Goal: Information Seeking & Learning: Compare options

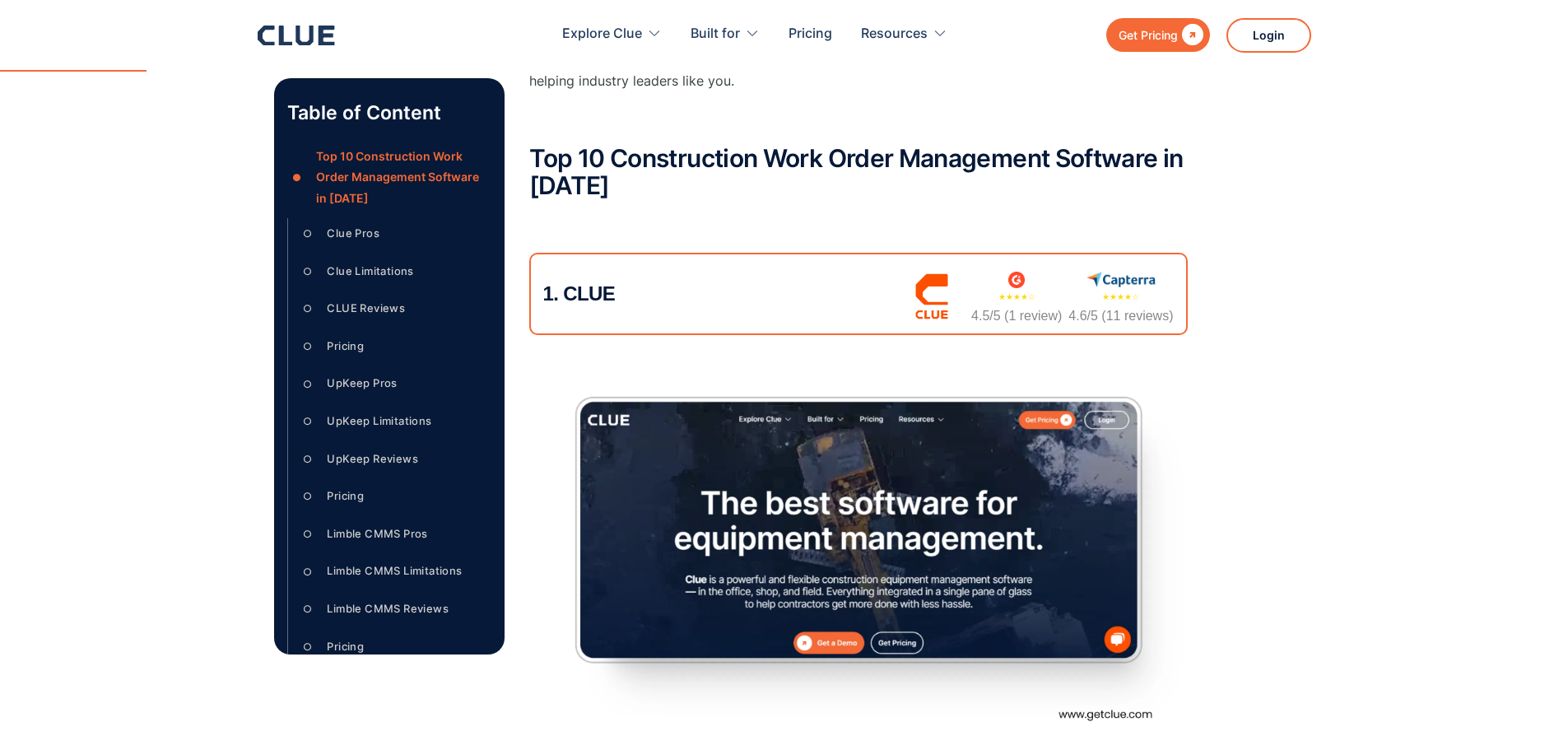
scroll to position [988, 0]
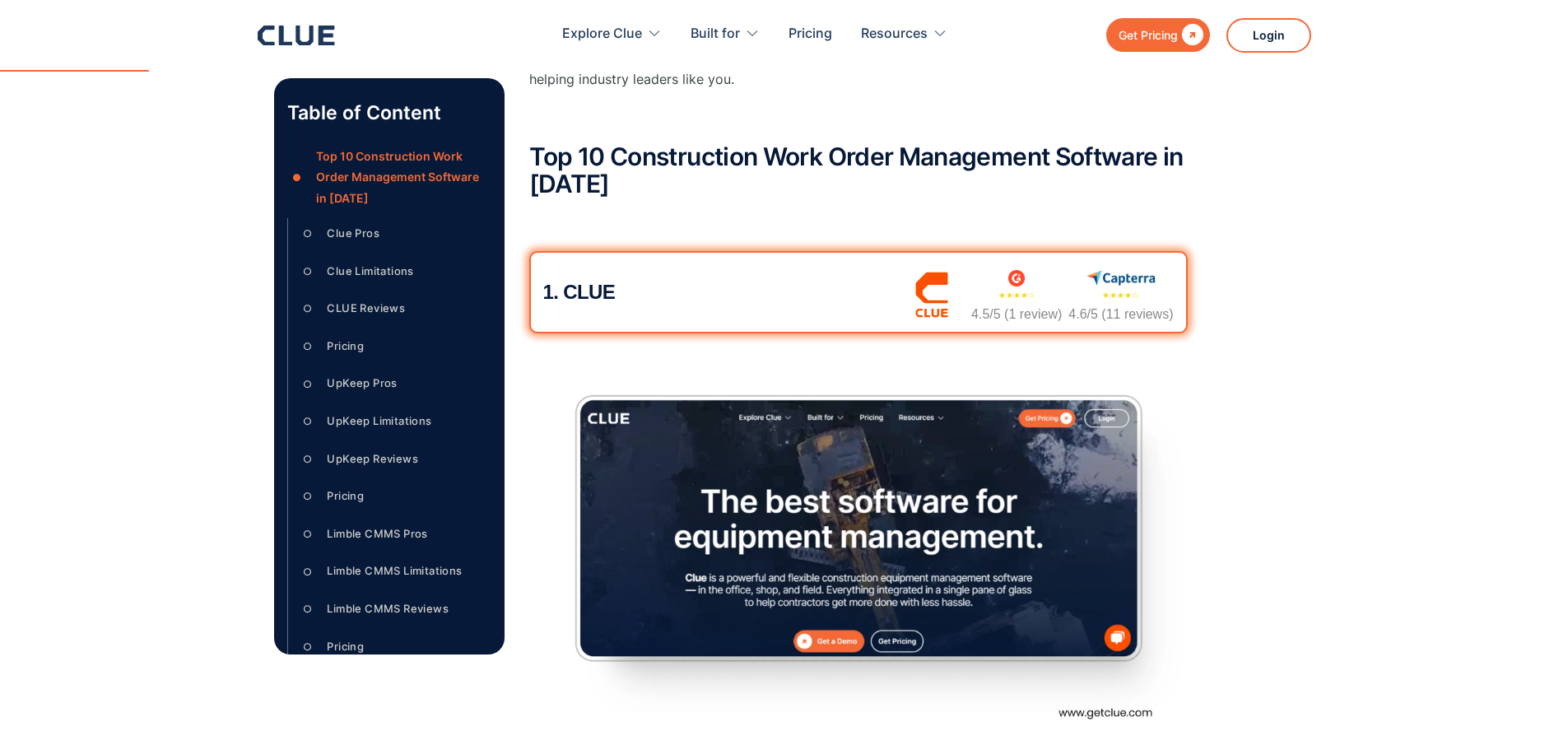
click at [584, 304] on div "1. CLUE ★★★★☆ 4.5/5 (1 review) ★★★★☆ 4.6/5 (11 reviews)" at bounding box center [858, 293] width 658 height 83
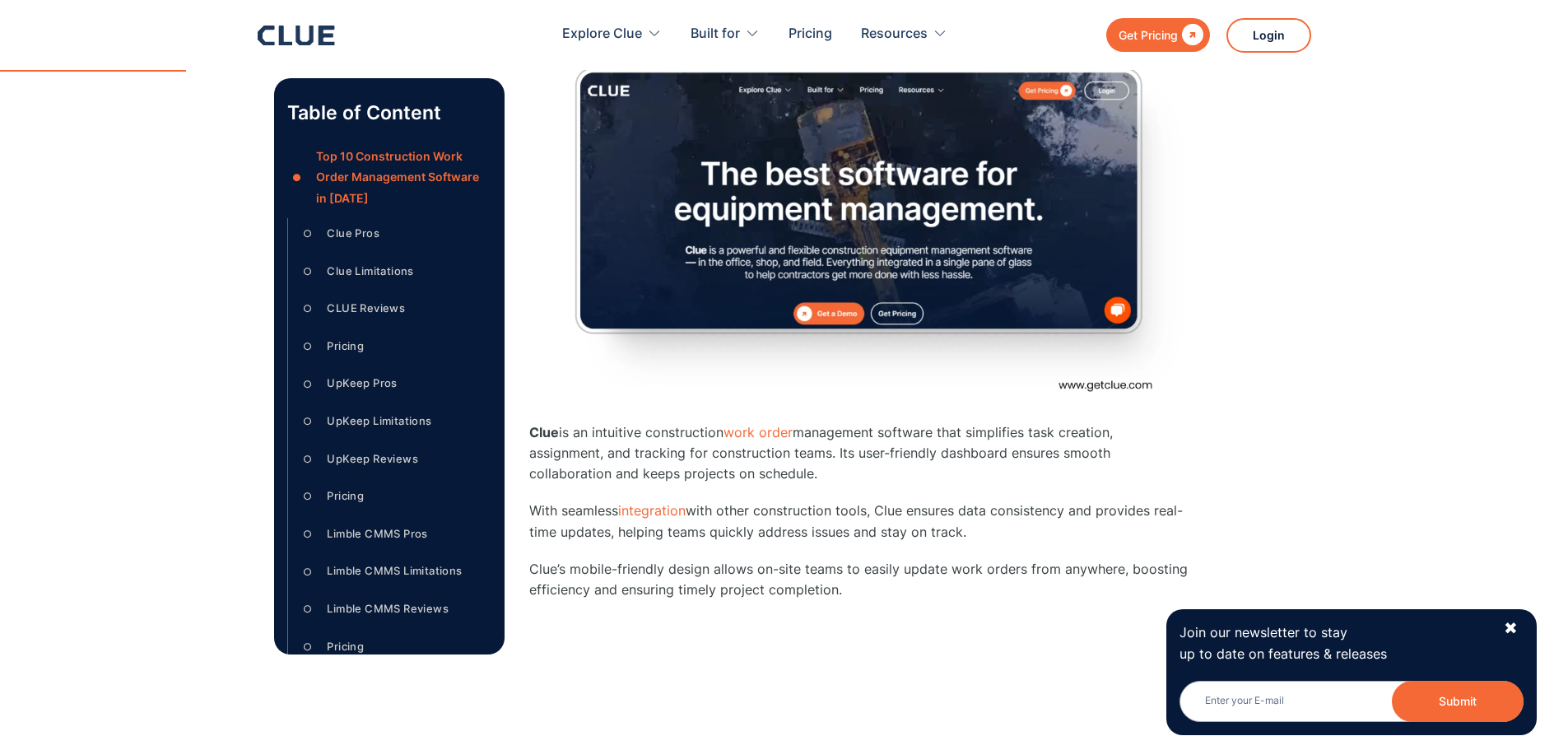
scroll to position [1317, 0]
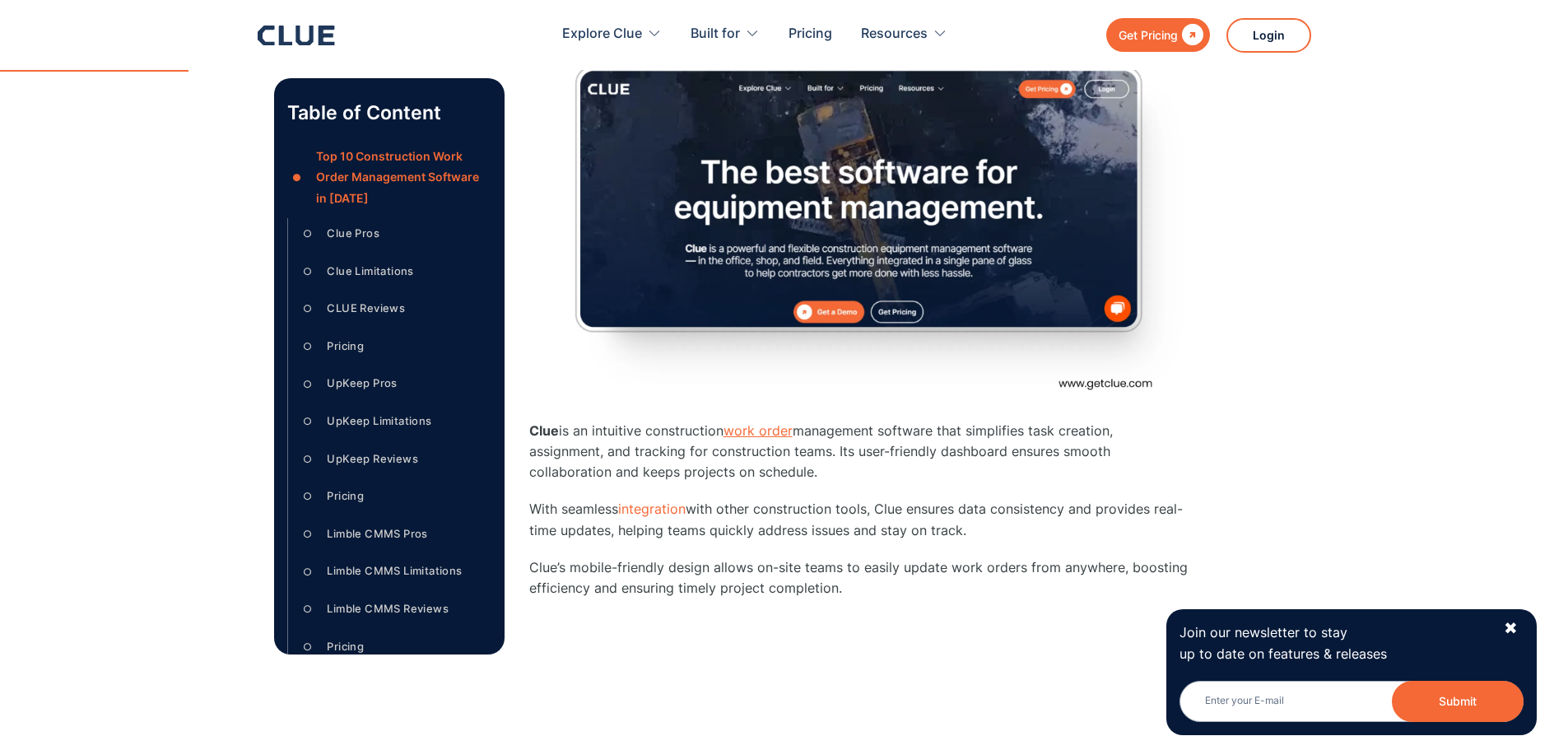
click at [750, 437] on link "work order" at bounding box center [758, 431] width 69 height 17
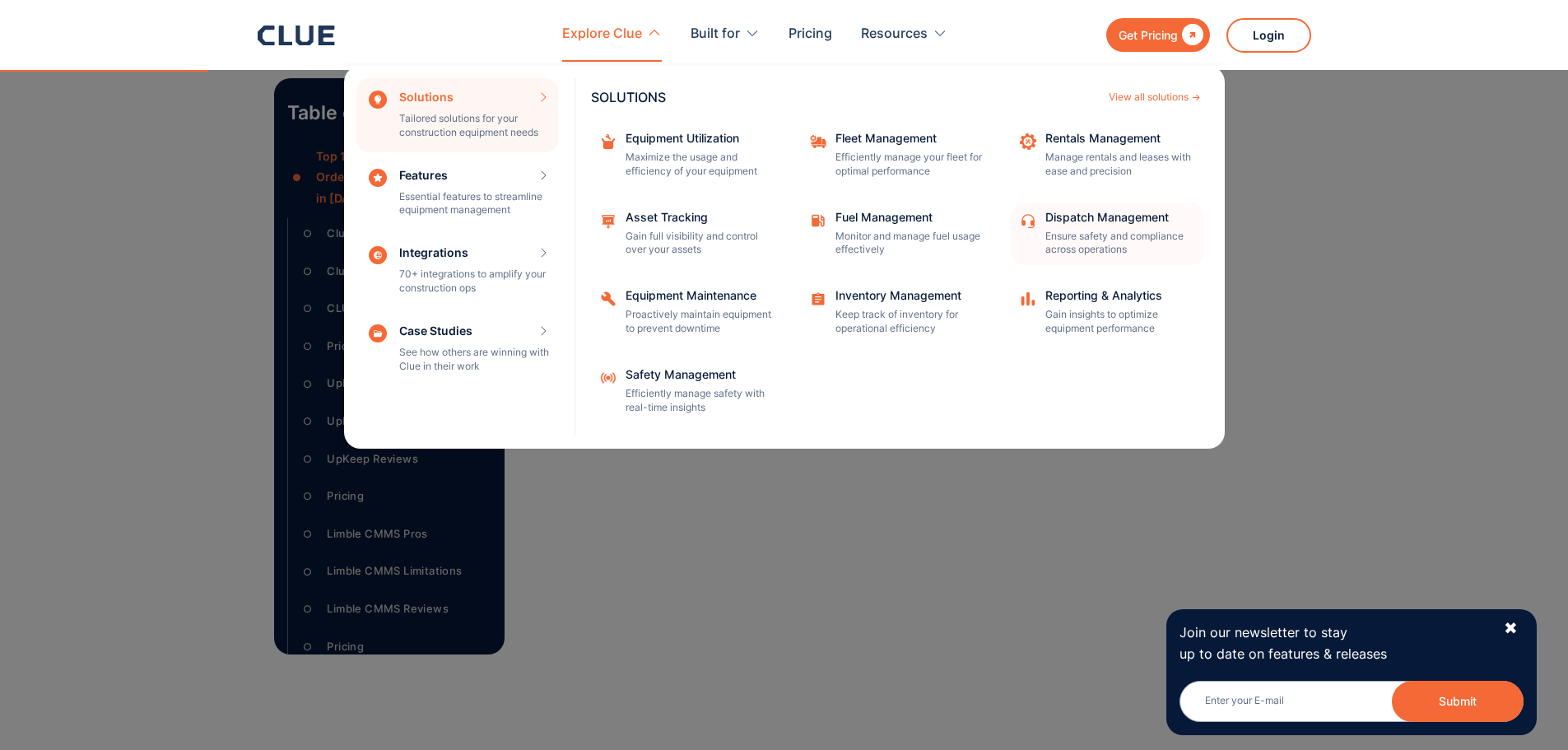
scroll to position [1482, 0]
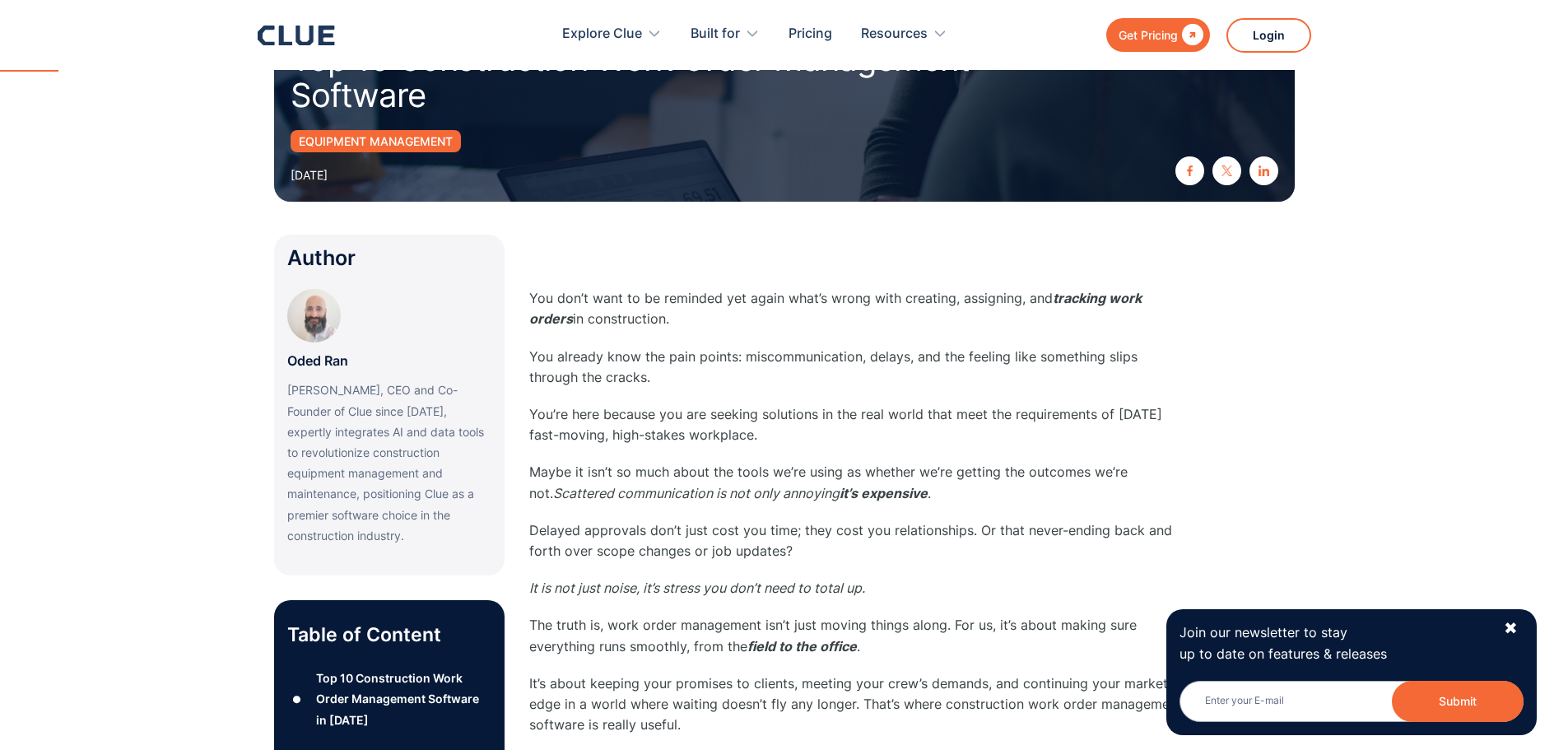
scroll to position [0, 0]
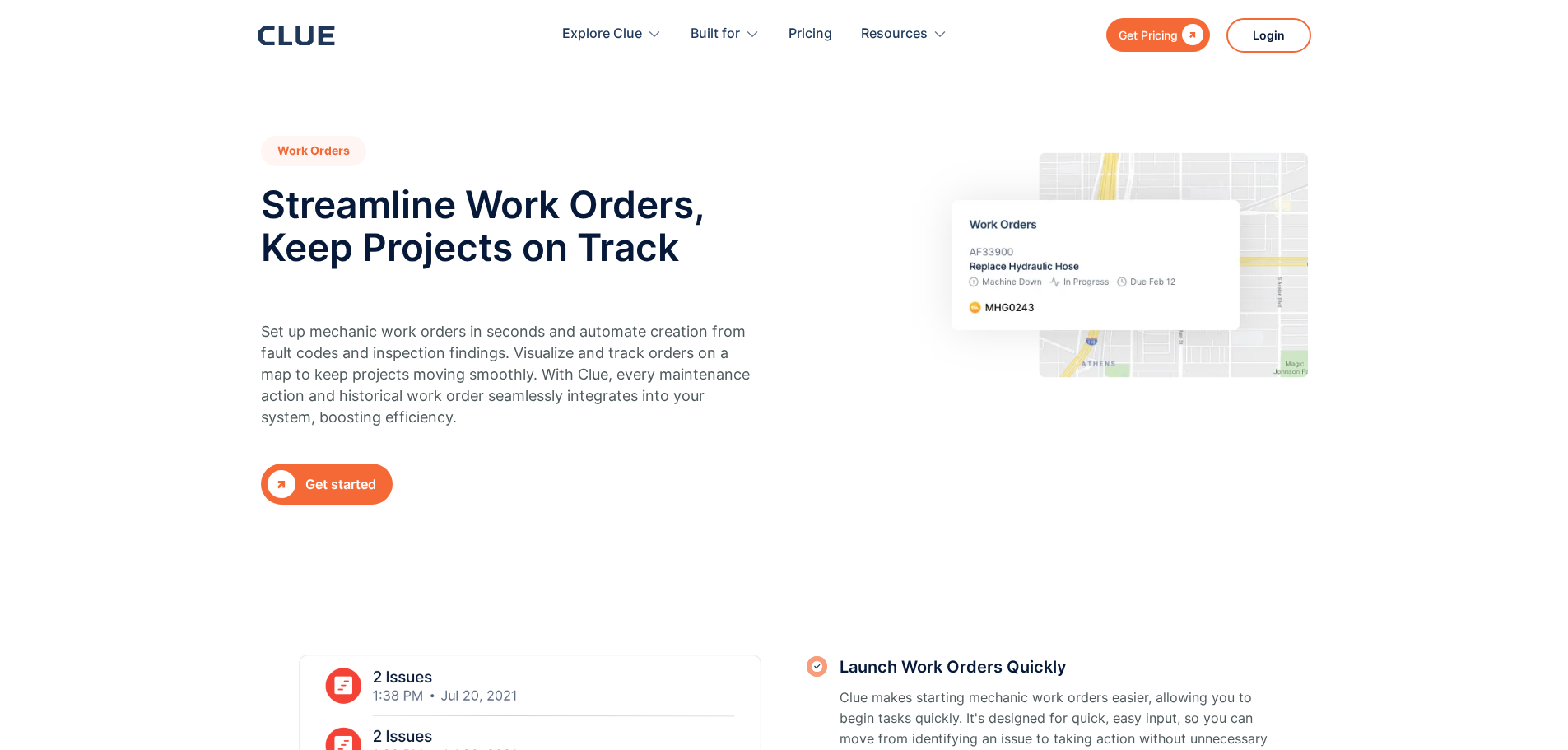
click at [295, 33] on icon at bounding box center [303, 36] width 17 height 20
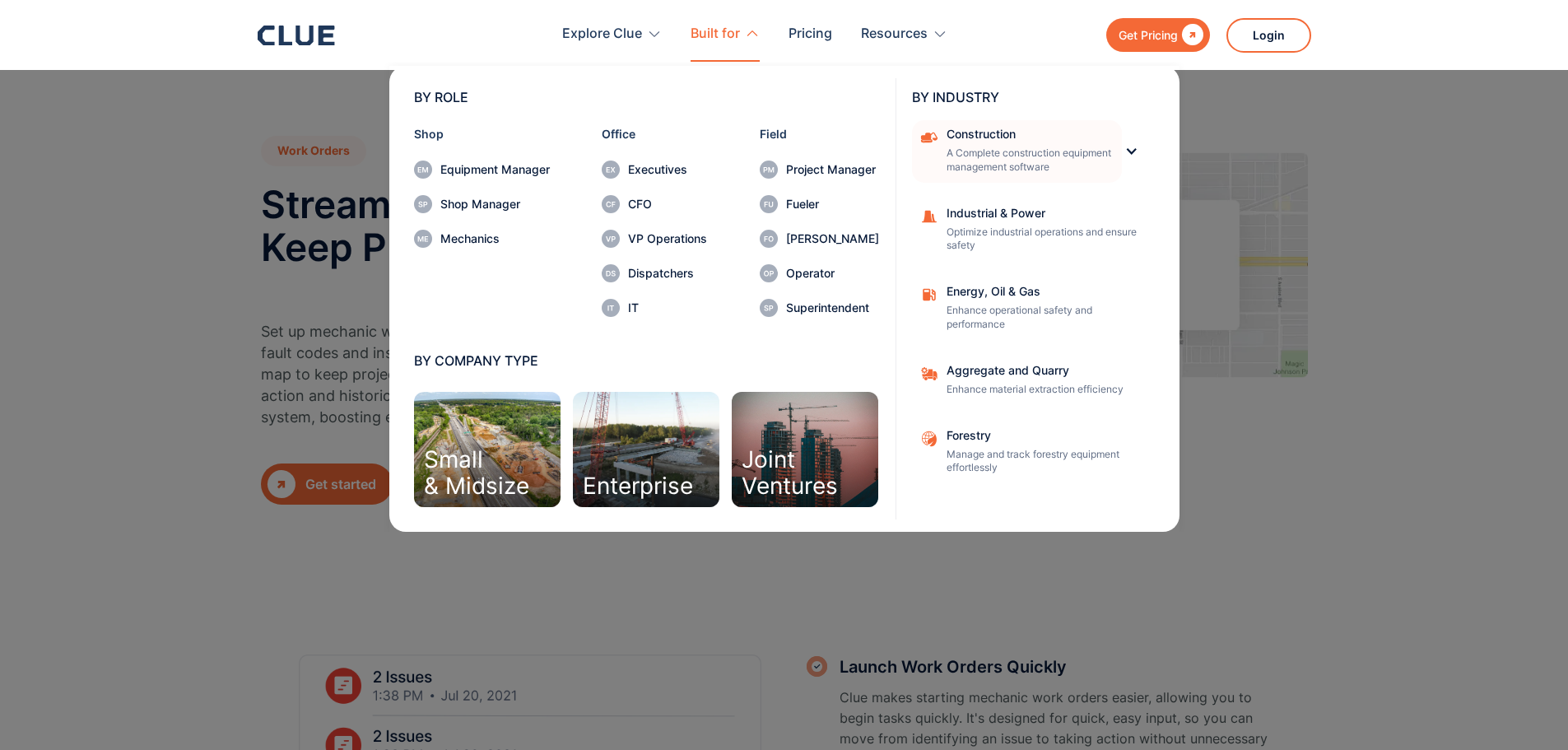
click at [1101, 152] on p "A Complete construction equipment management software" at bounding box center [1028, 160] width 164 height 28
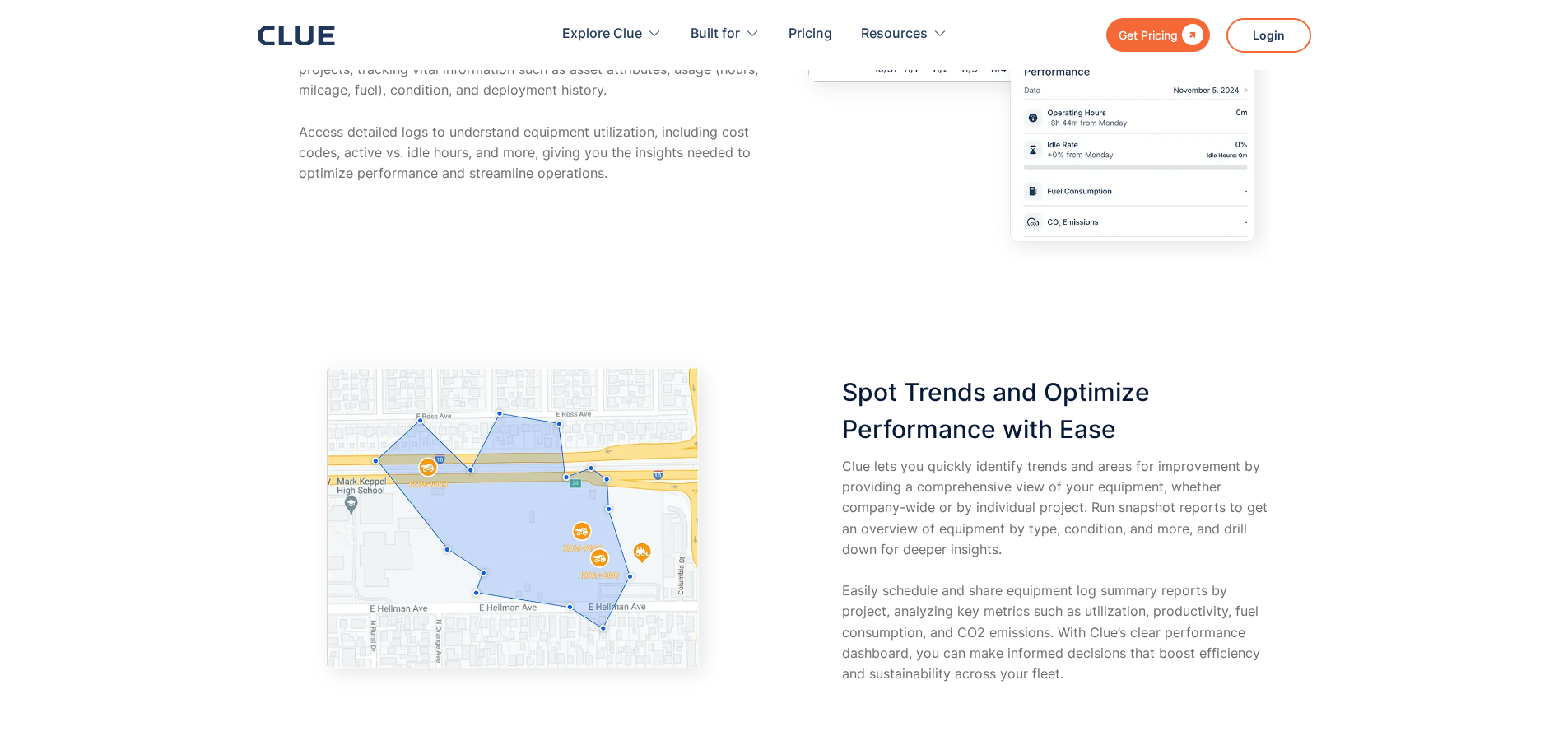
scroll to position [3128, 0]
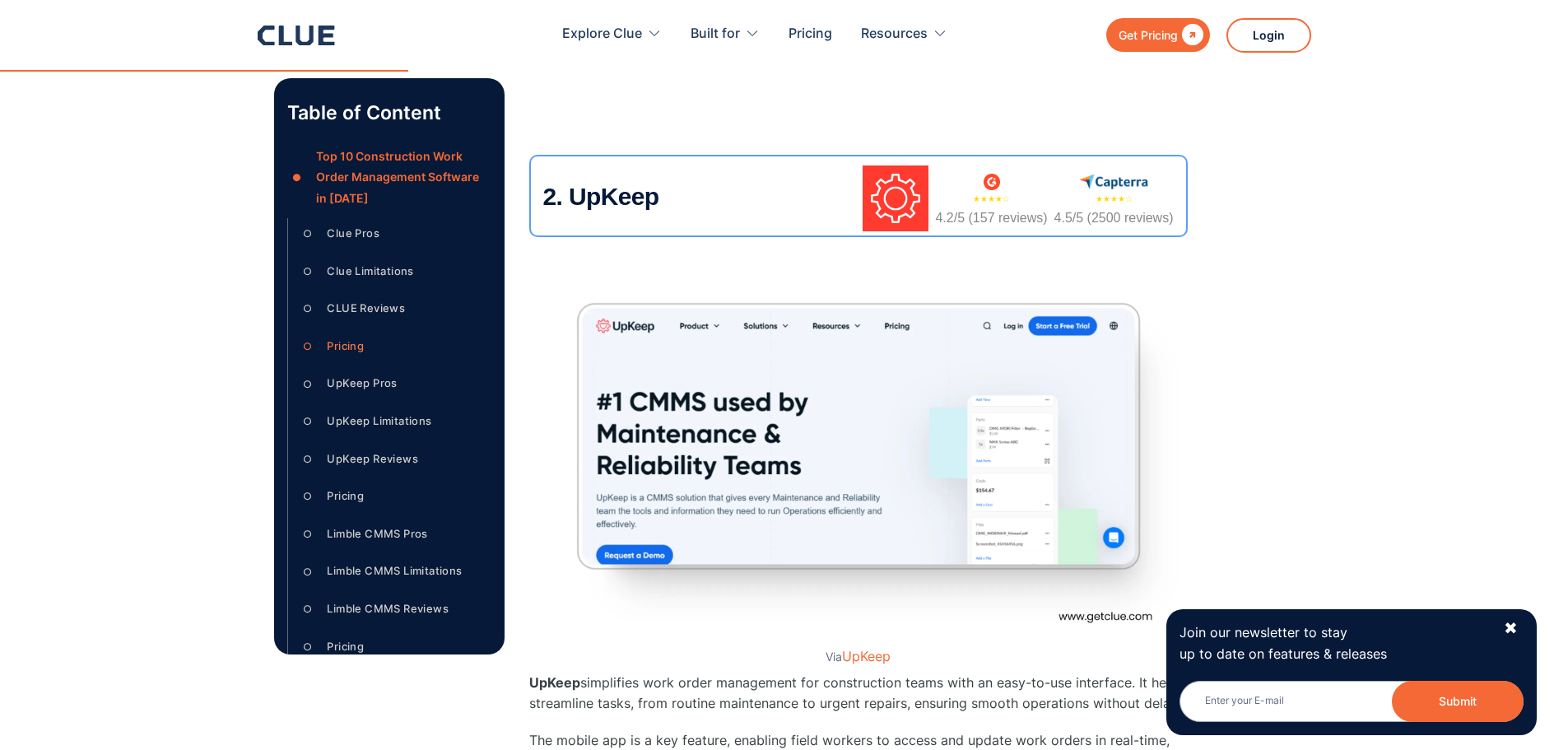
scroll to position [3598, 0]
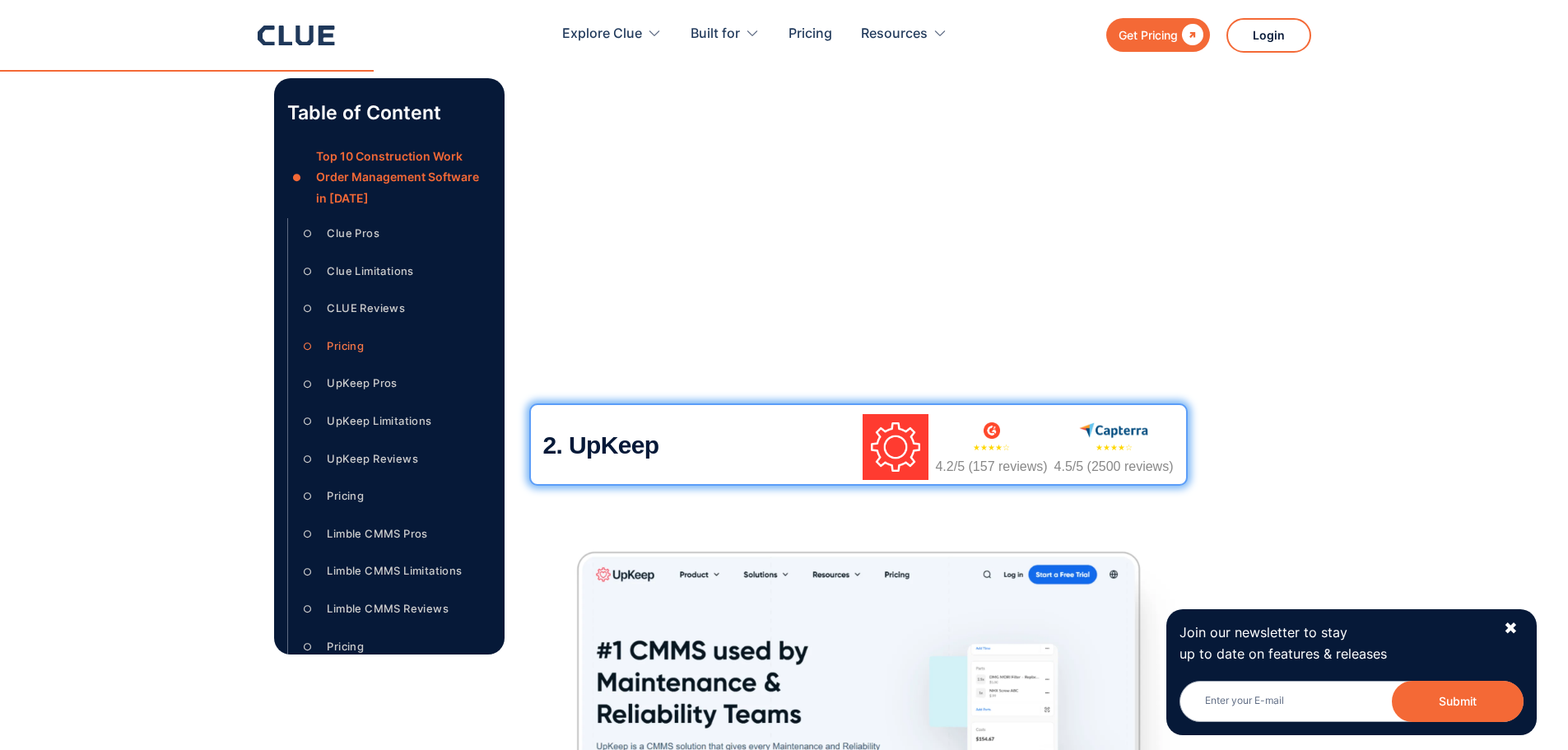
click at [1087, 438] on img at bounding box center [1113, 431] width 69 height 17
click at [941, 447] on div "★★★★☆ 4.2/5 (157 reviews)" at bounding box center [990, 451] width 112 height 58
click at [917, 447] on img at bounding box center [895, 447] width 66 height 66
click at [728, 436] on div "2. UpKeep ★★★★☆ 4.2/5 (157 reviews) ★★★★☆ 4.5/5 (2500 reviews)" at bounding box center [858, 445] width 658 height 83
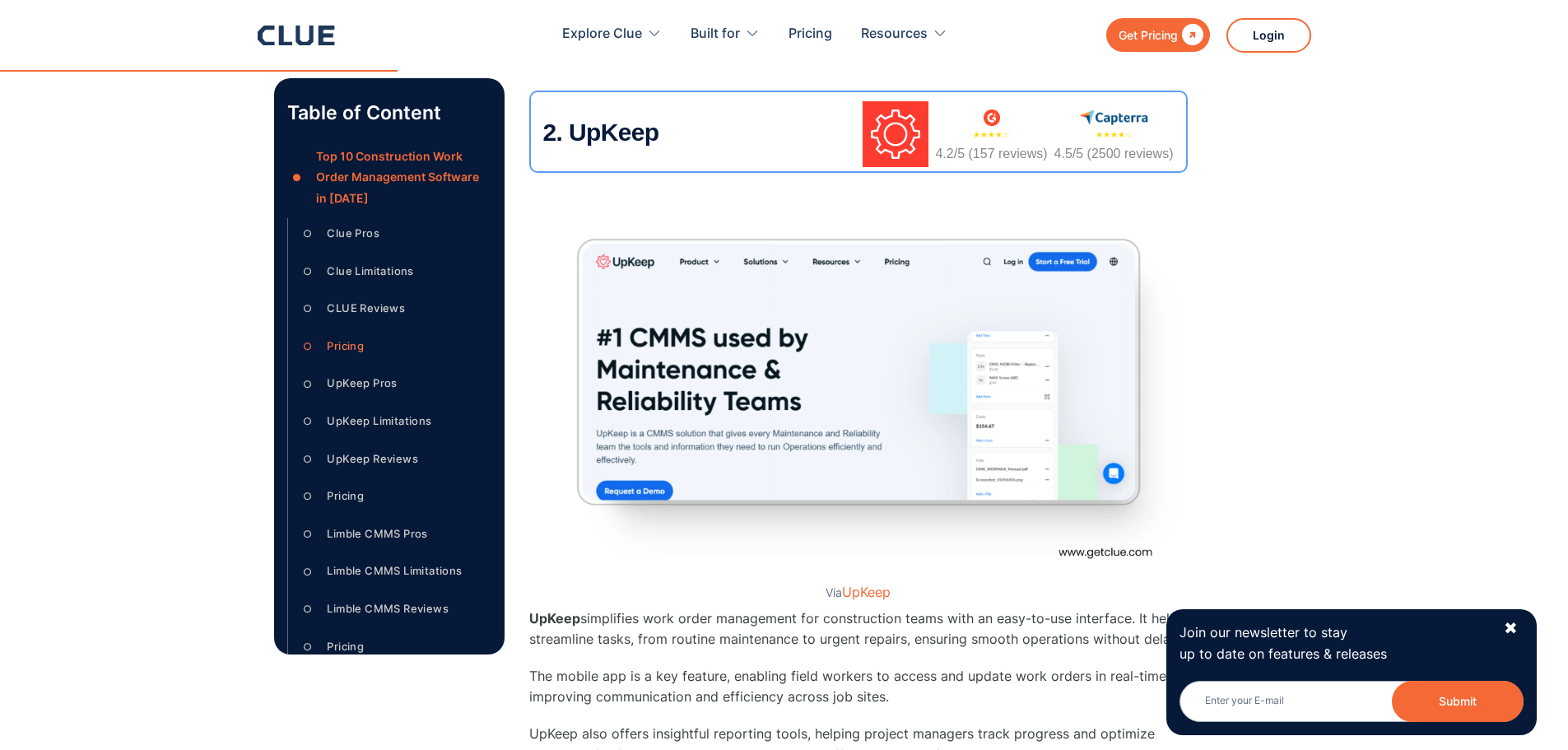
scroll to position [4010, 0]
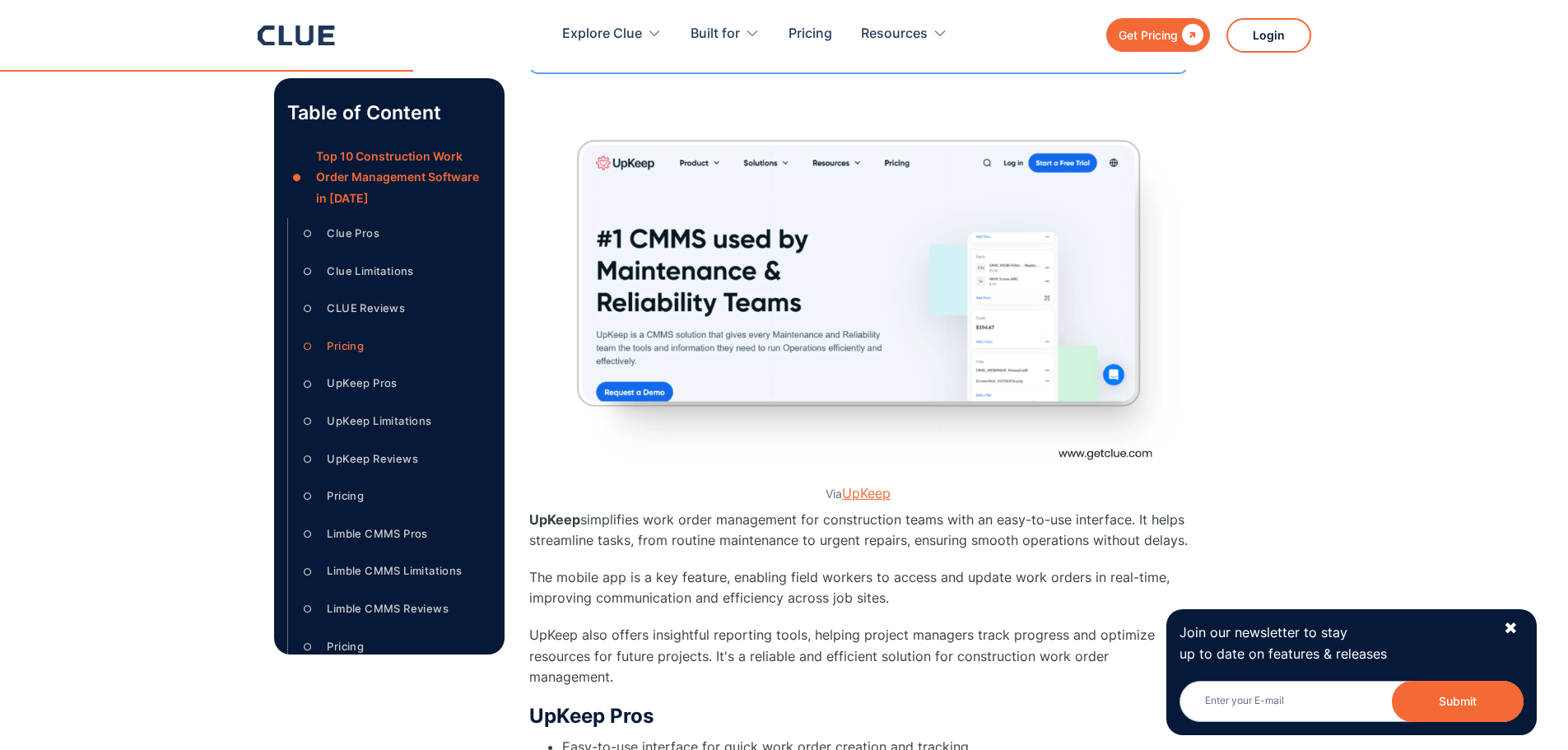
click at [875, 494] on link "UpKeep" at bounding box center [866, 493] width 49 height 17
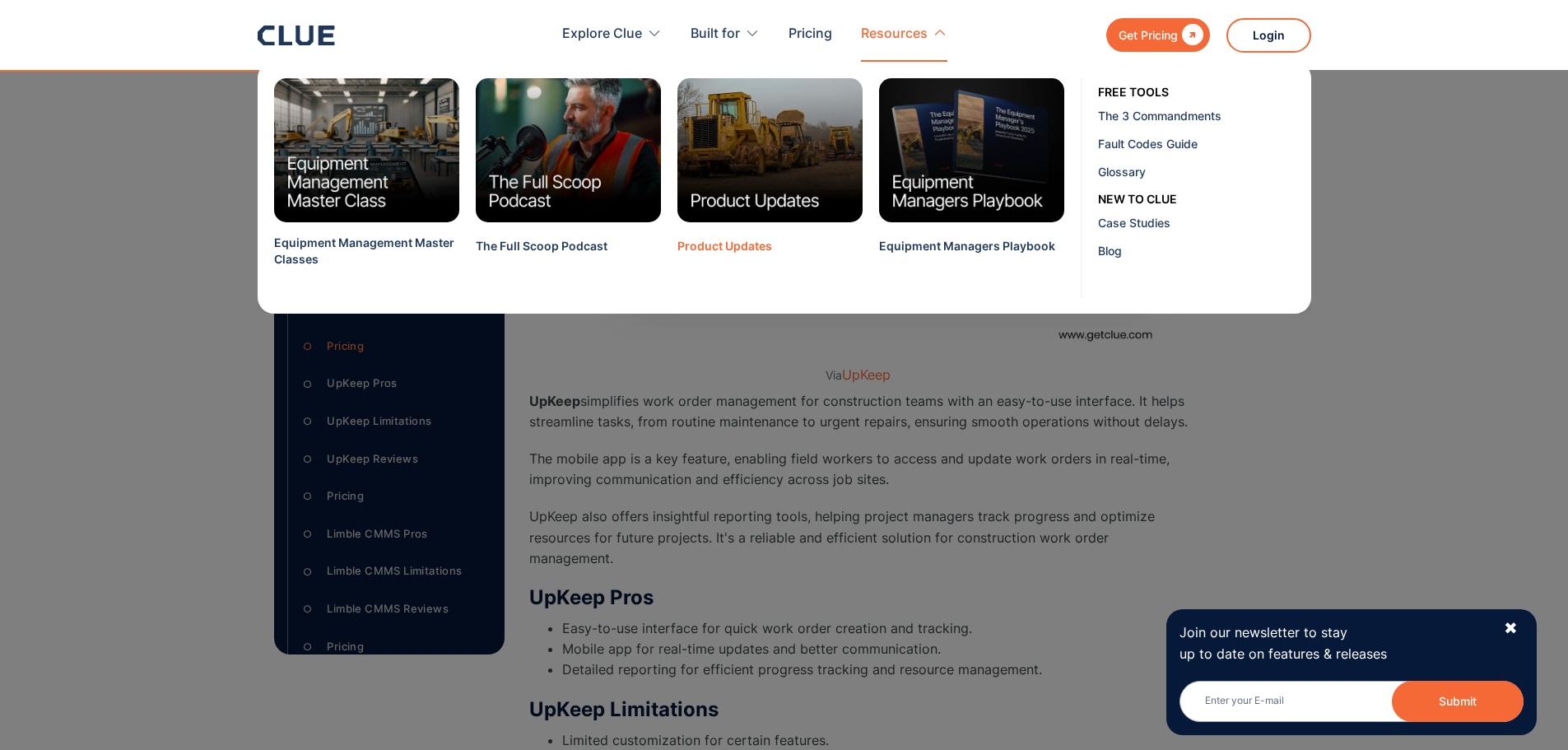
scroll to position [4339, 0]
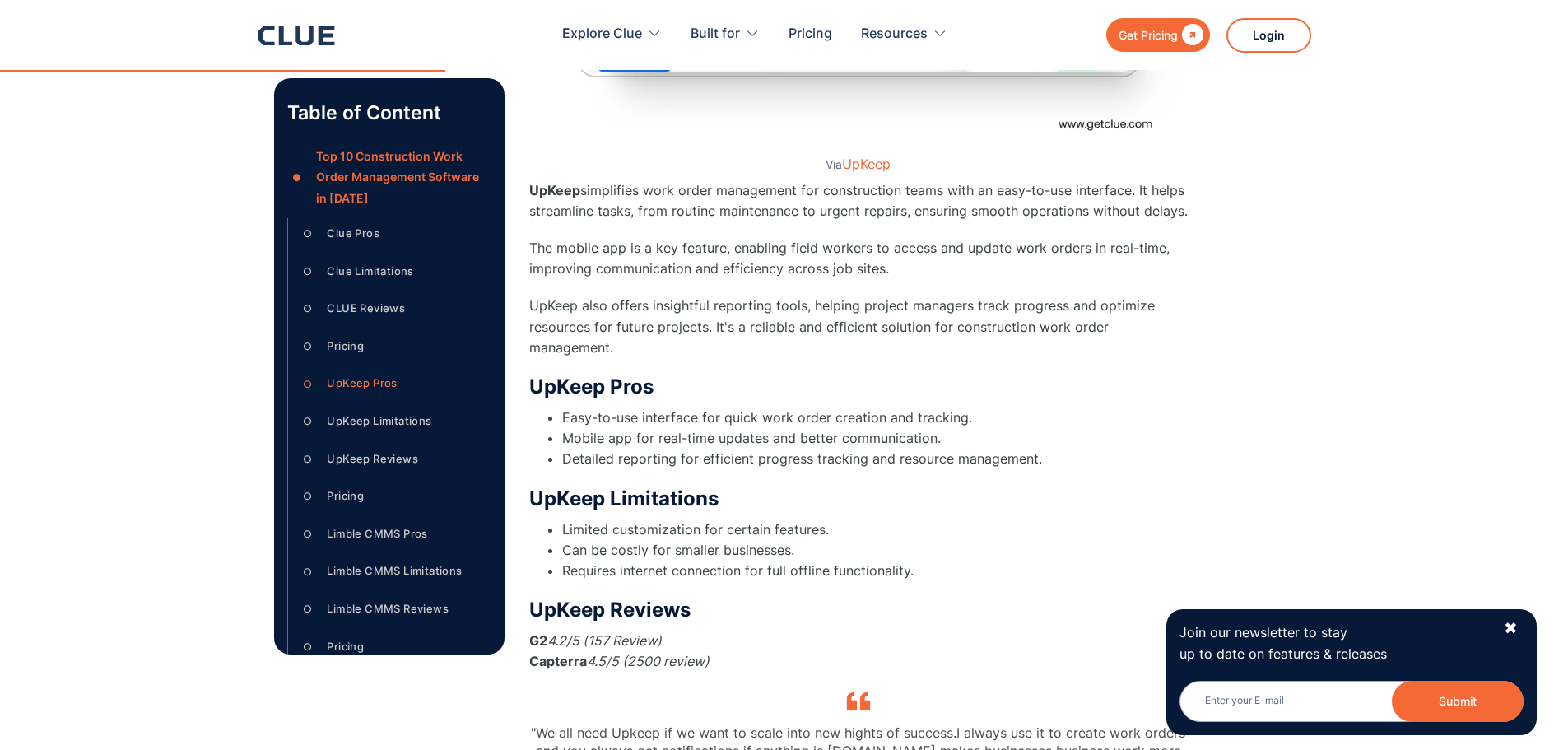
drag, startPoint x: 889, startPoint y: 466, endPoint x: 901, endPoint y: 443, distance: 25.9
click at [892, 458] on li "Detailed reporting for efficient progress tracking and resource management." at bounding box center [875, 459] width 626 height 21
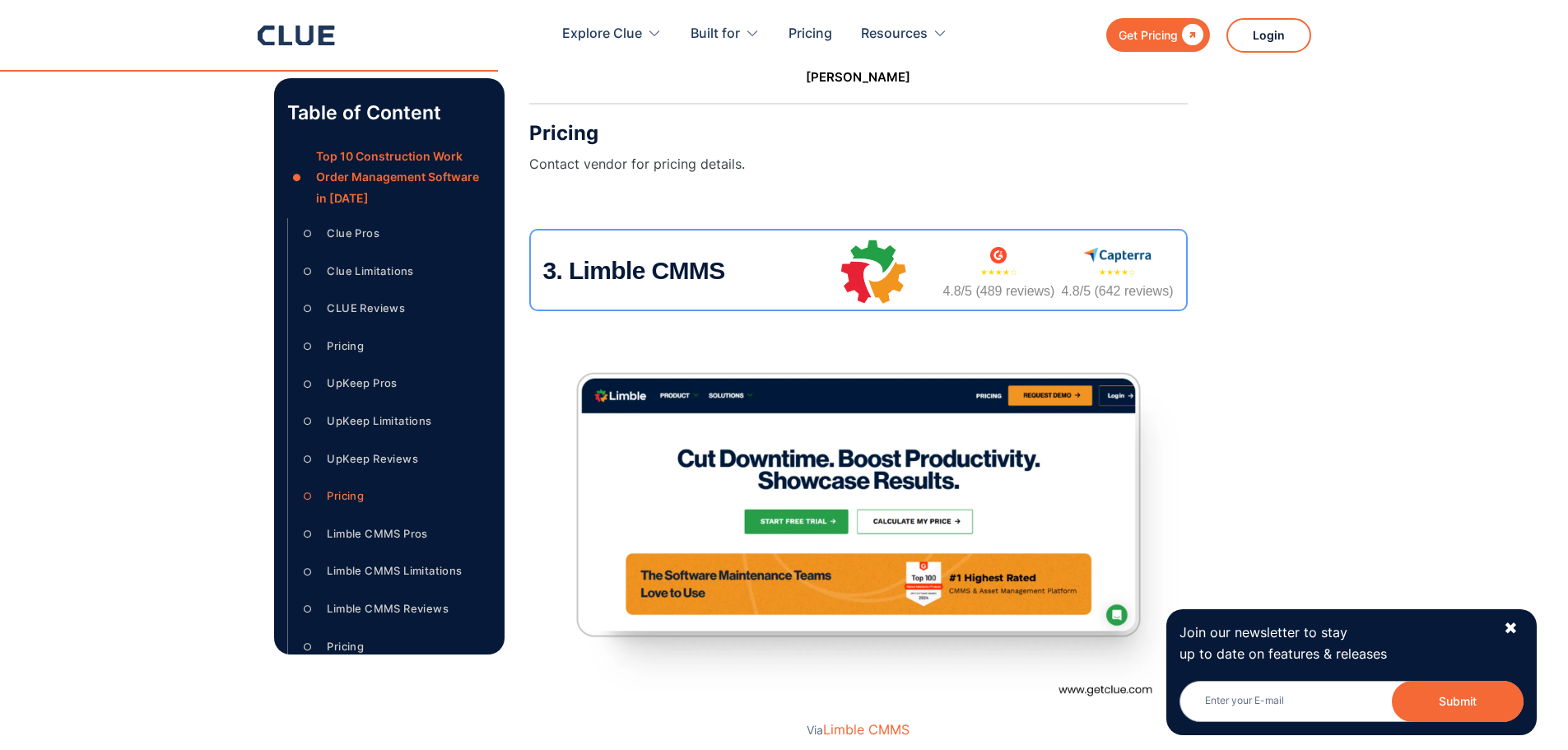
scroll to position [5162, 0]
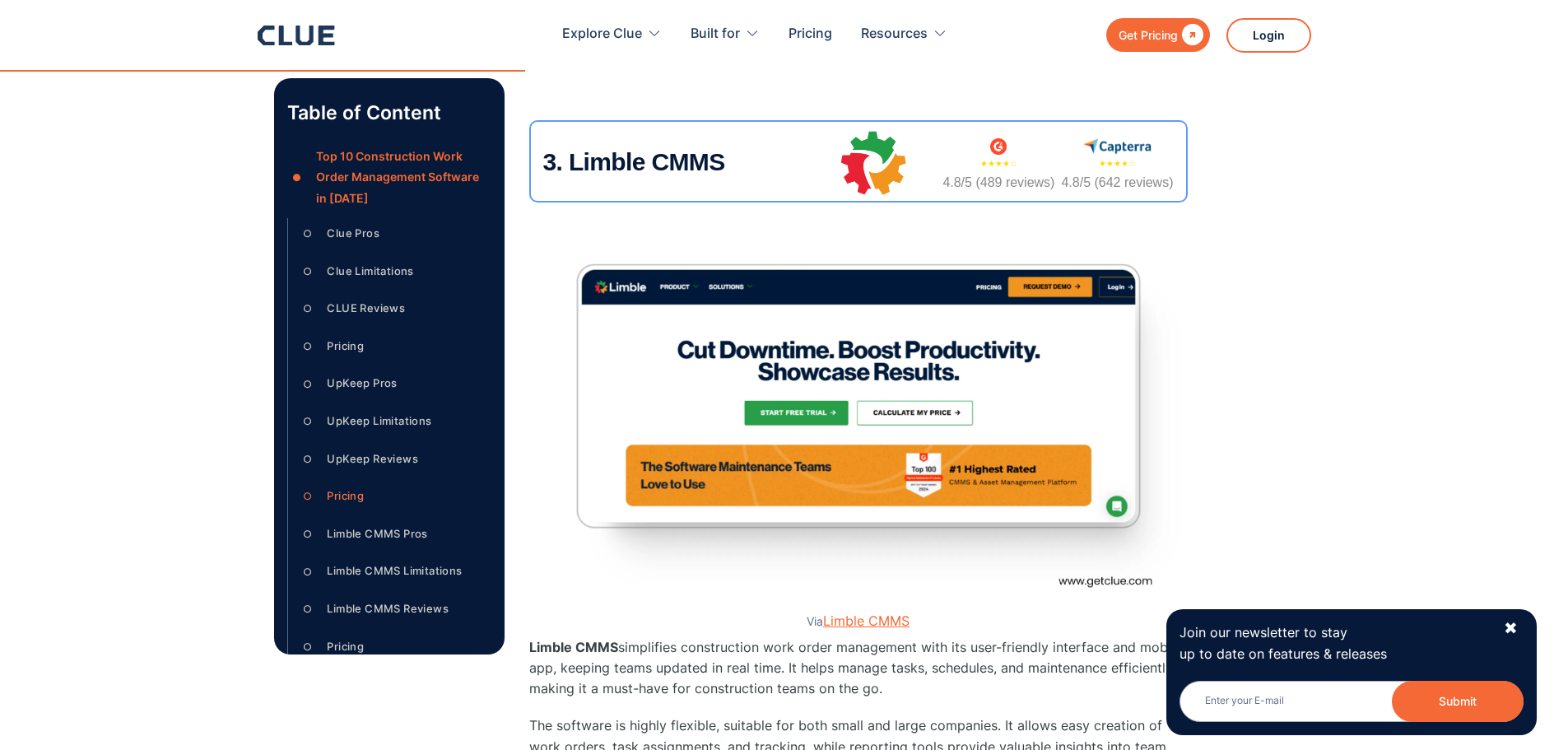
click at [901, 620] on link "Limble CMMS" at bounding box center [866, 621] width 87 height 17
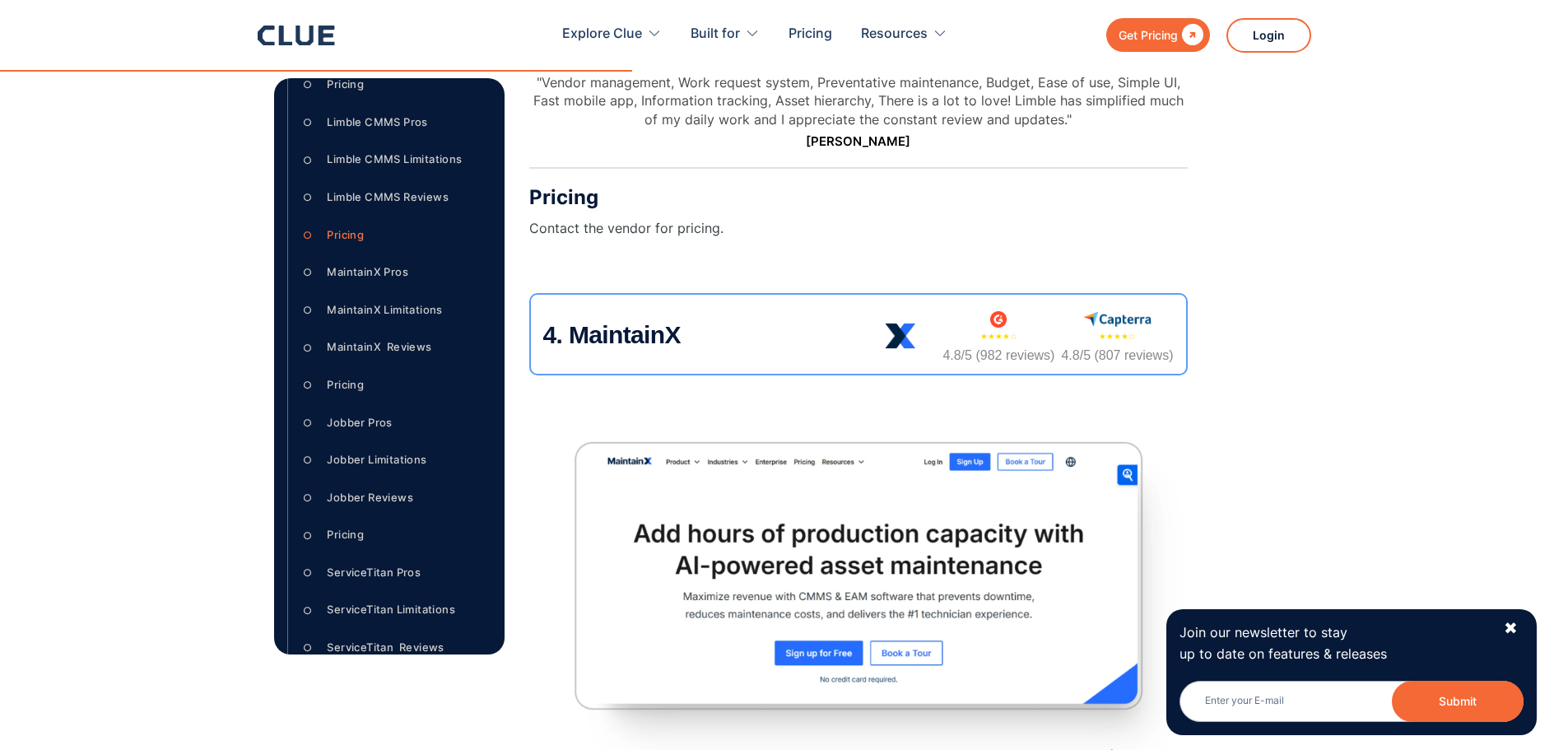
scroll to position [6479, 0]
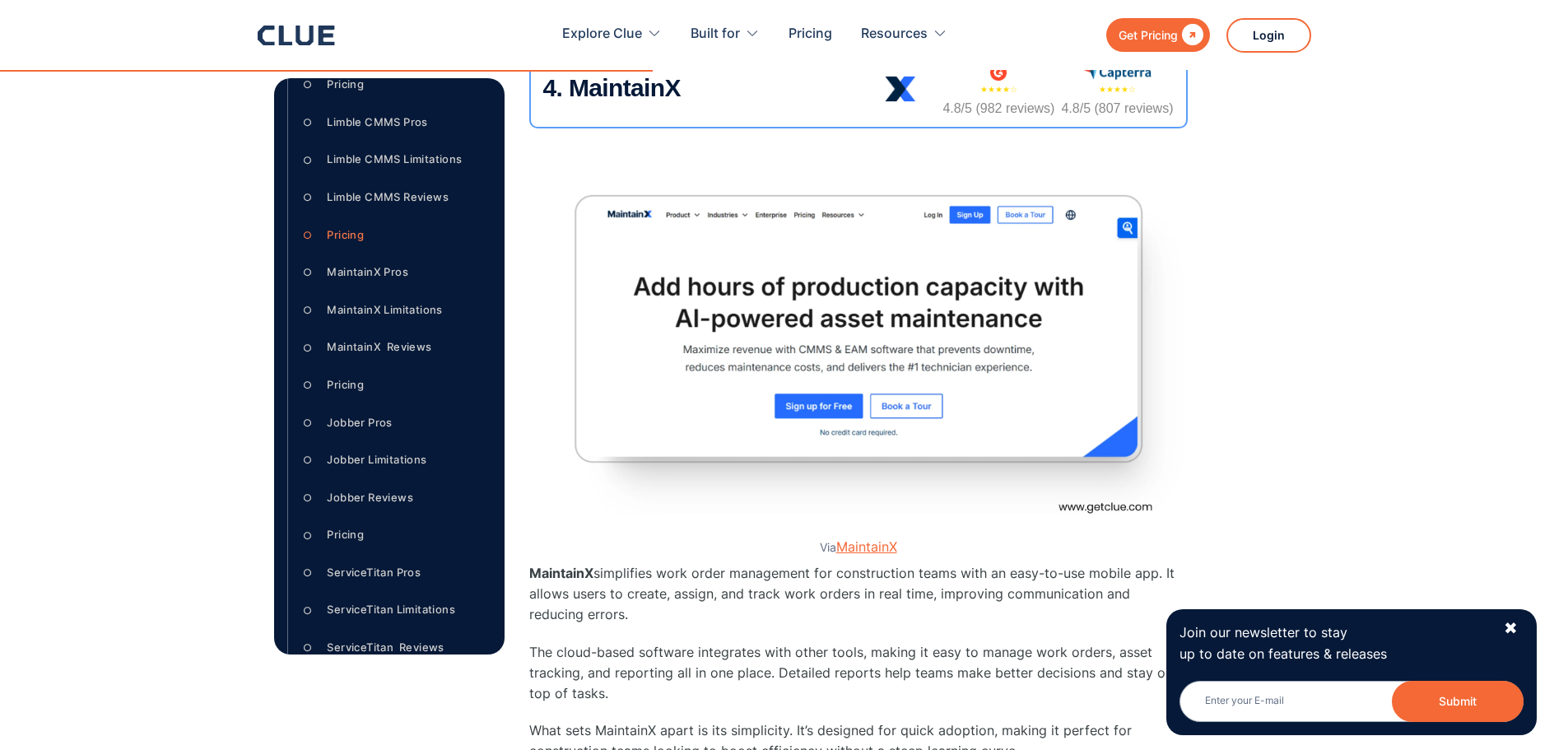
click at [860, 546] on link "MaintainX" at bounding box center [867, 547] width 61 height 17
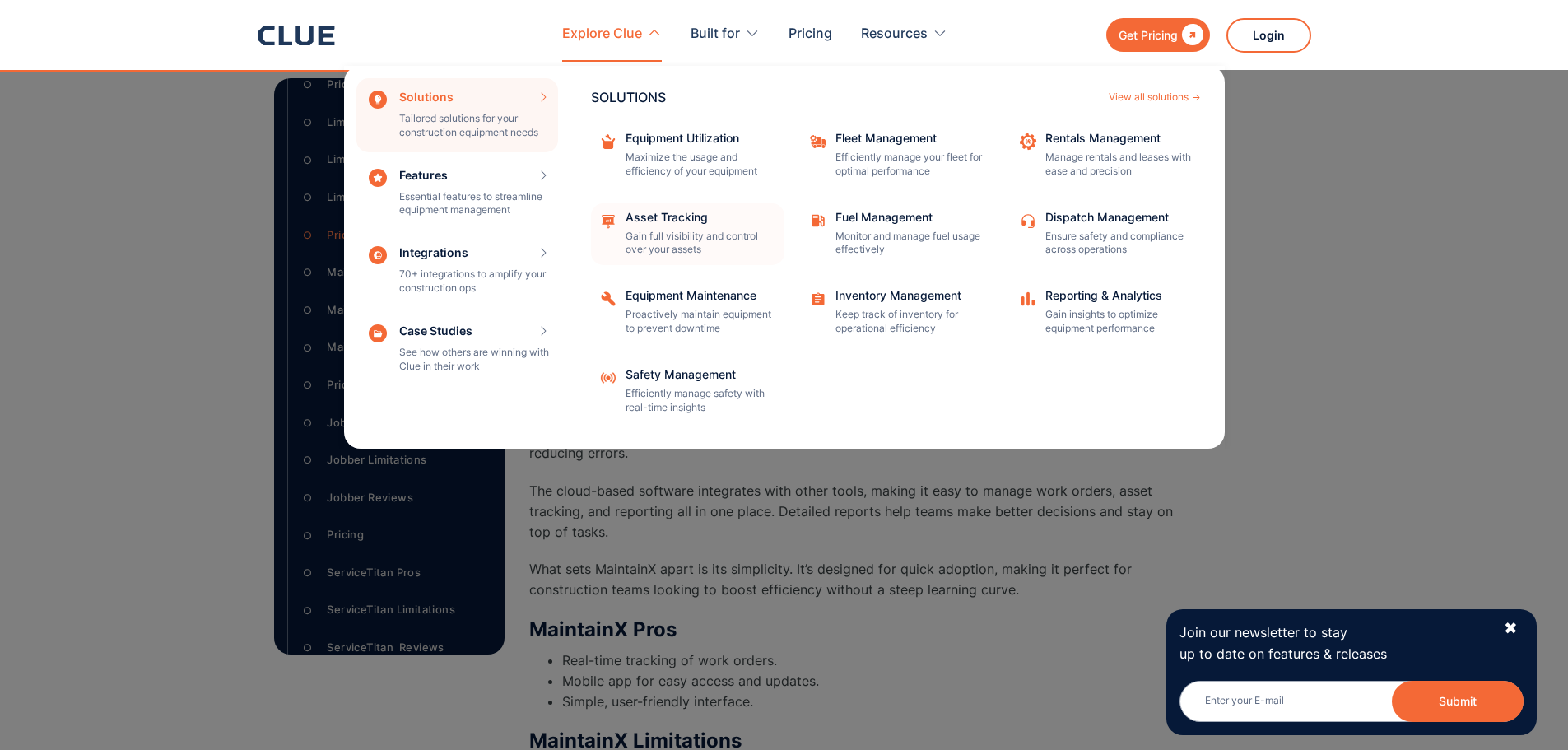
scroll to position [6973, 0]
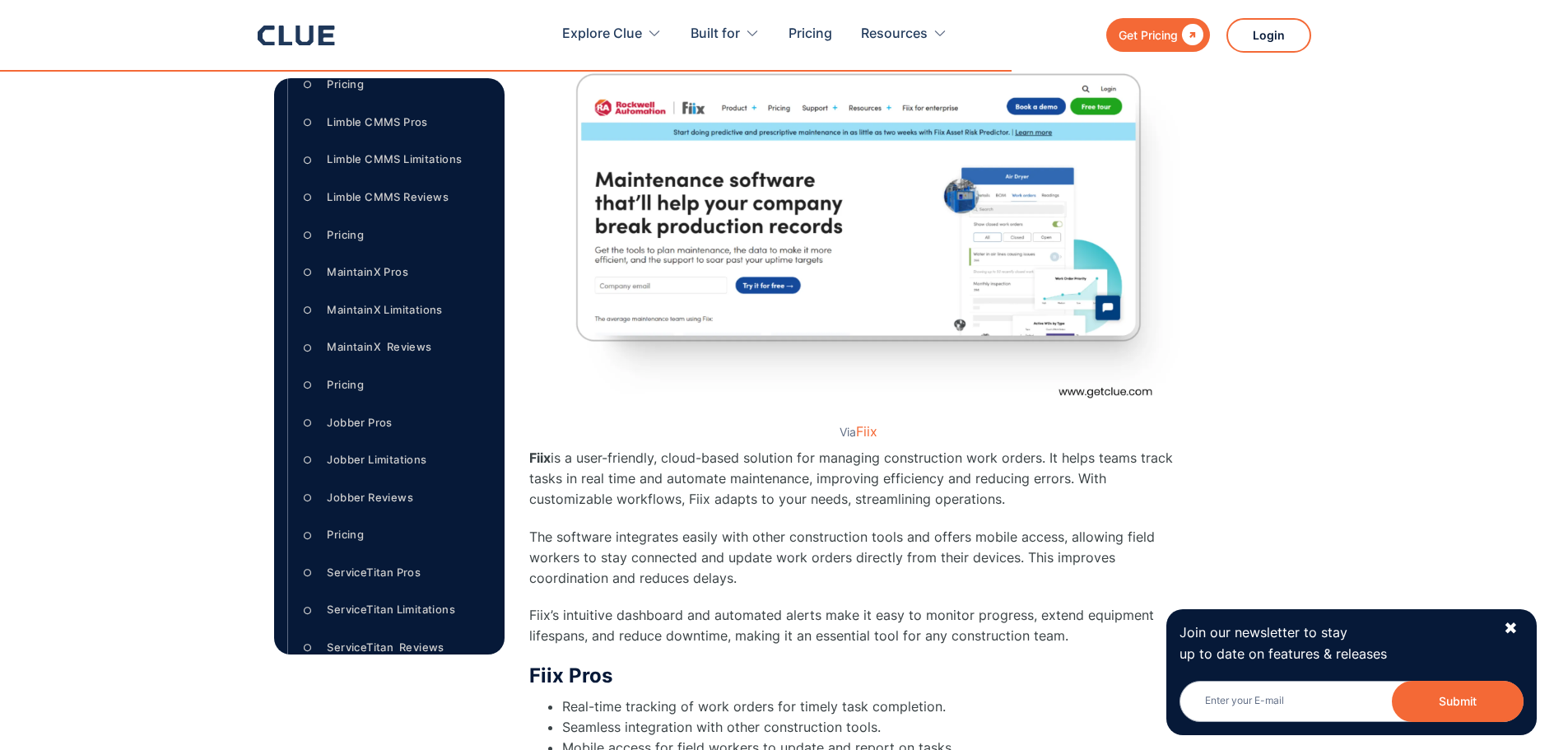
scroll to position [10349, 0]
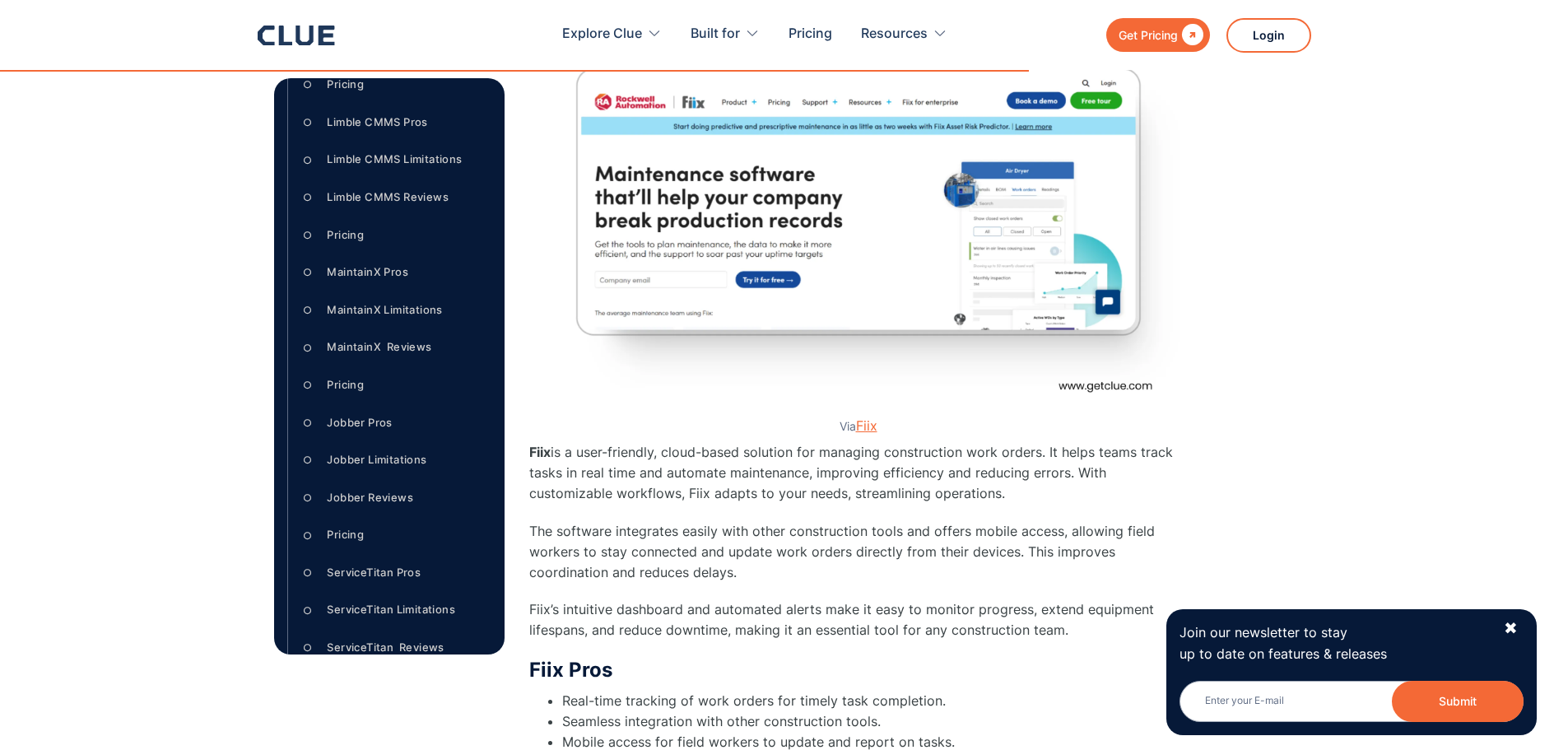
click at [862, 423] on link "Fiix" at bounding box center [866, 426] width 21 height 17
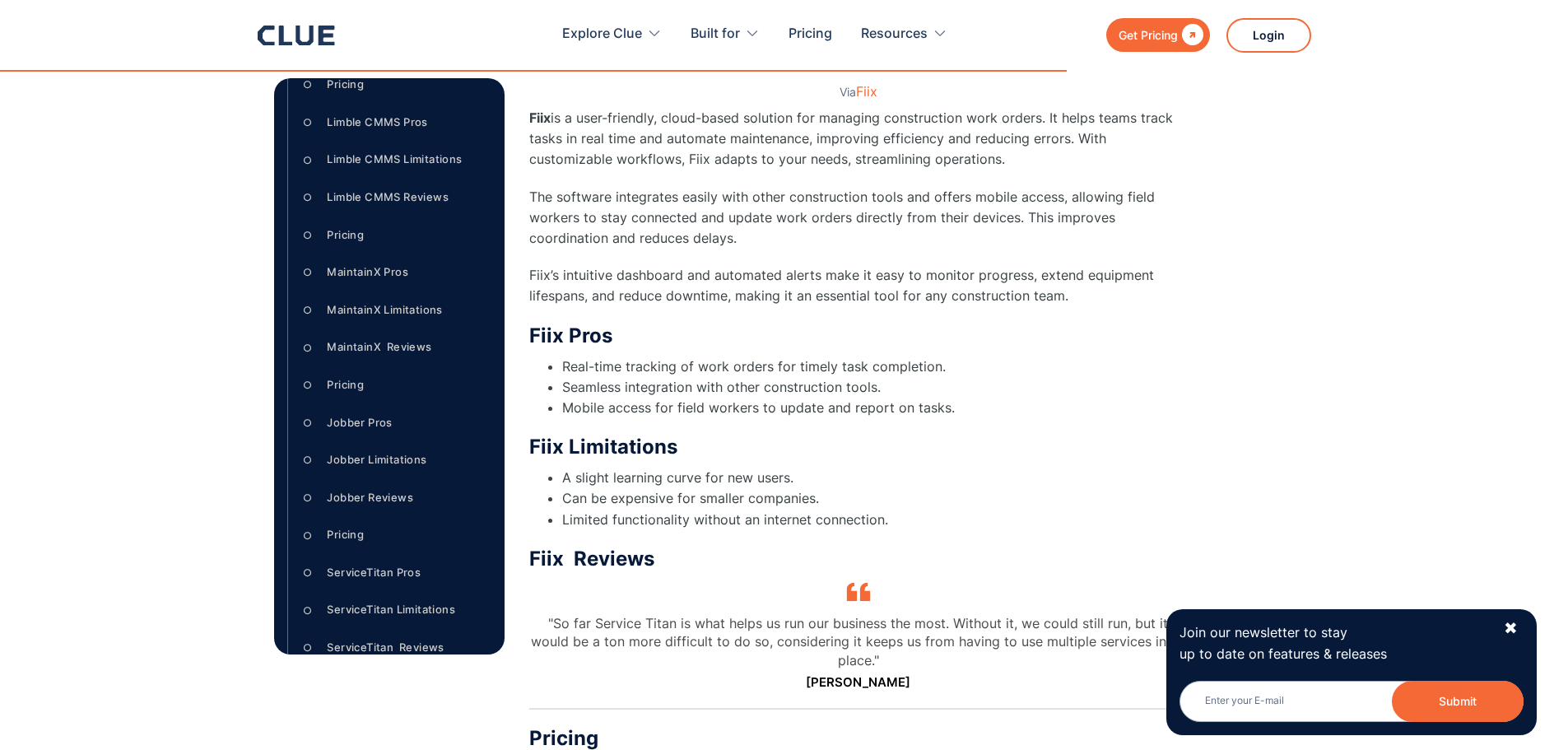
scroll to position [10760, 0]
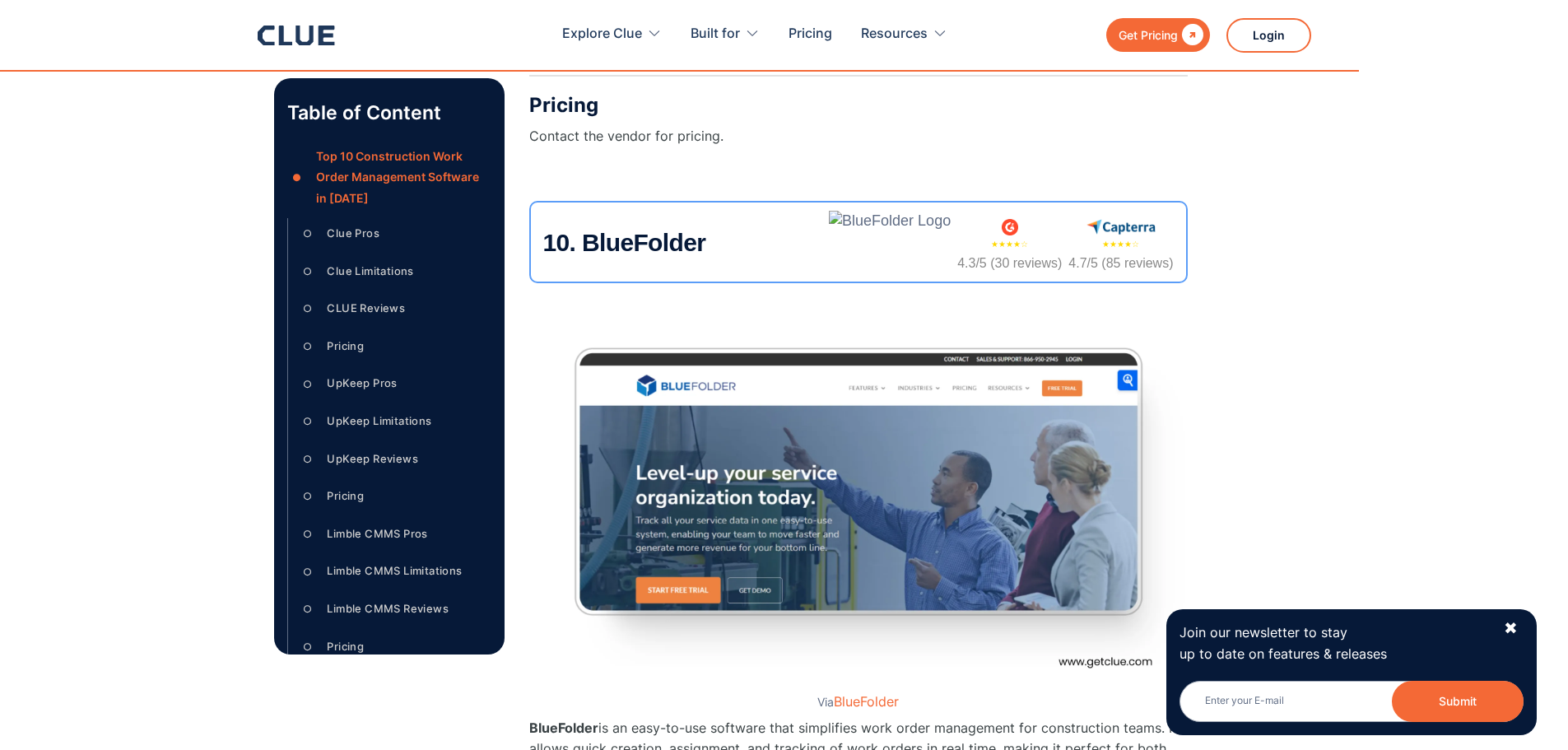
scroll to position [13995, 0]
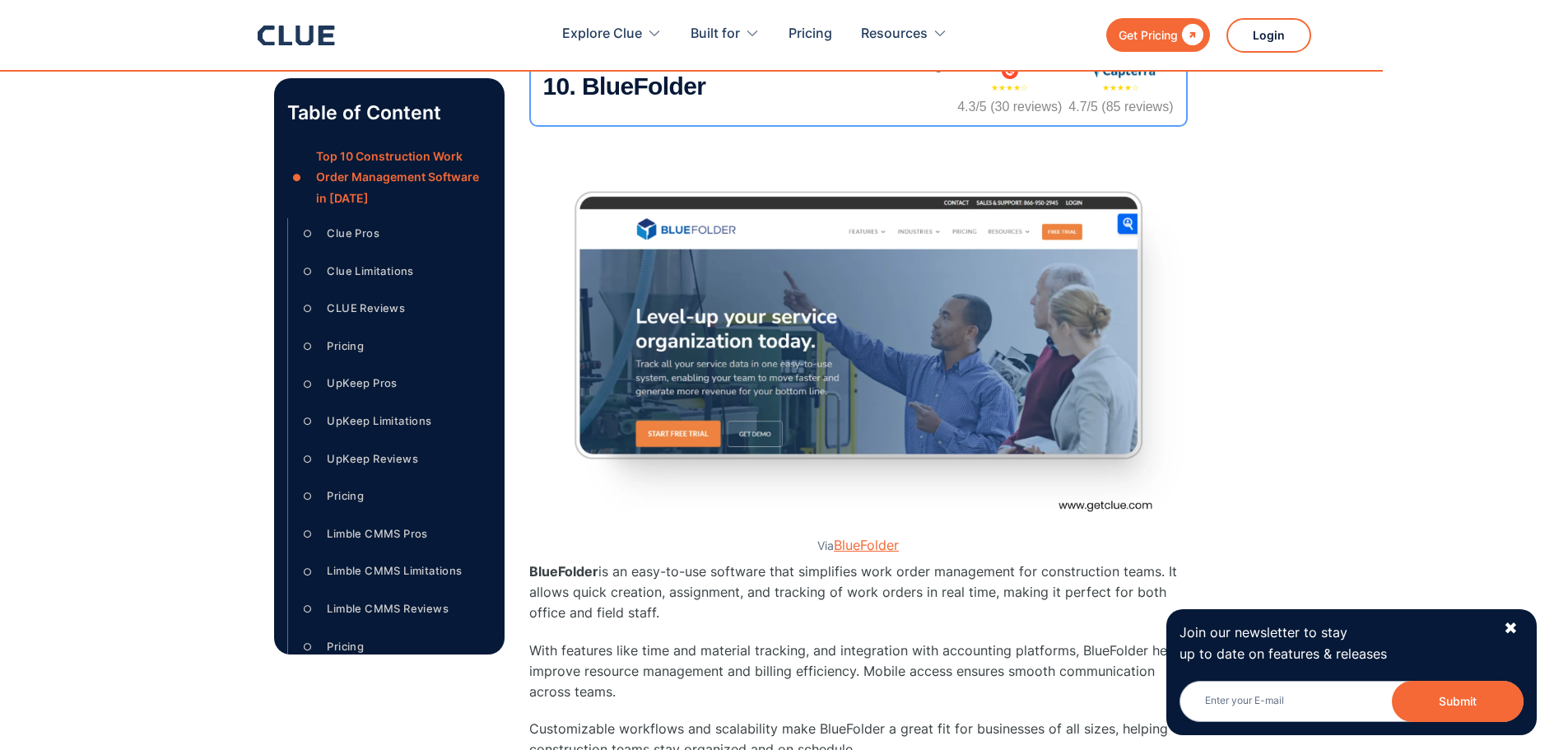
click at [857, 537] on link "BlueFolder" at bounding box center [866, 545] width 65 height 17
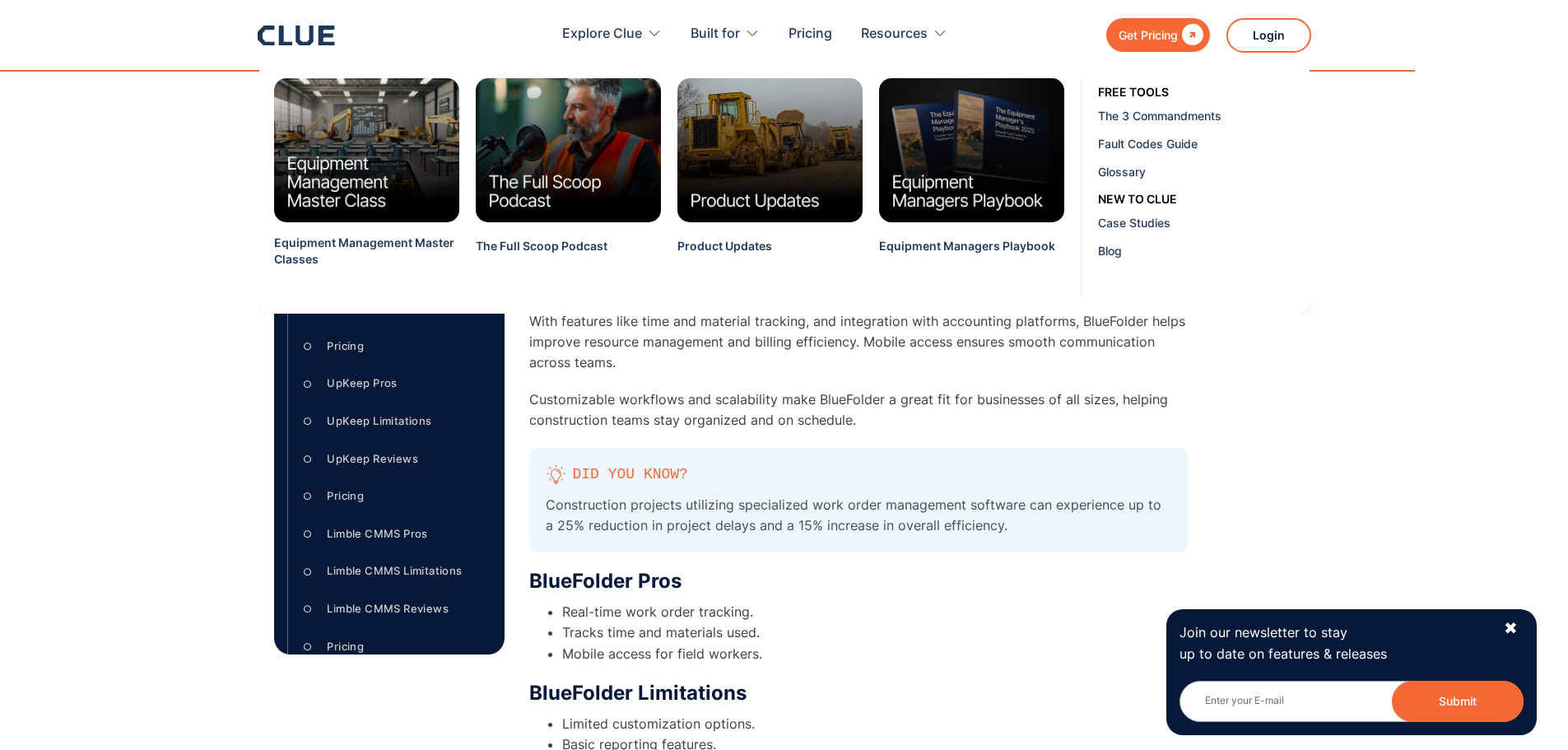
click at [1129, 429] on div "Pricing Contact the vendor for pricing. ‍ 10. BlueFolder ★★★★☆ 4.3/5 (30 review…" at bounding box center [858, 79] width 658 height 945
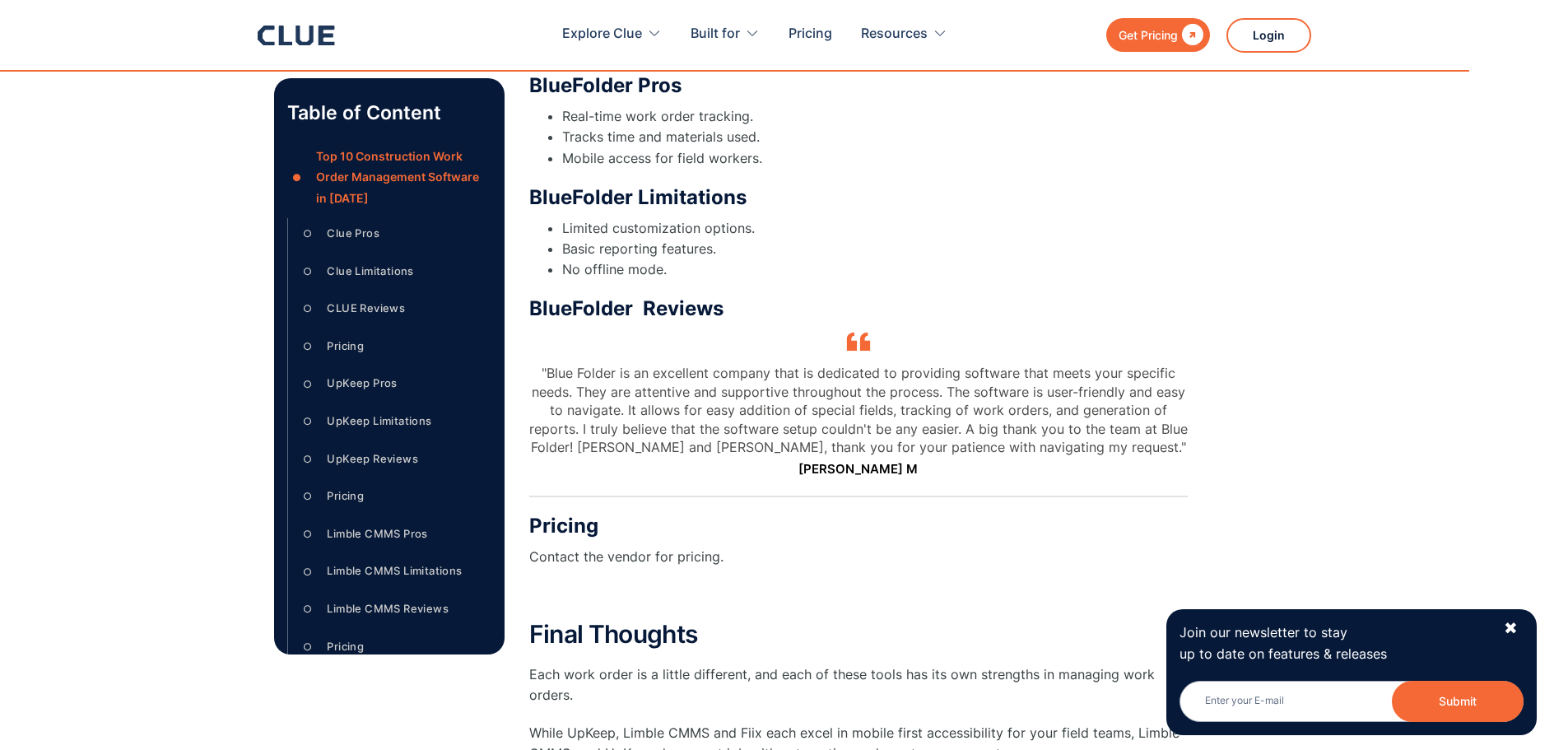
scroll to position [14819, 0]
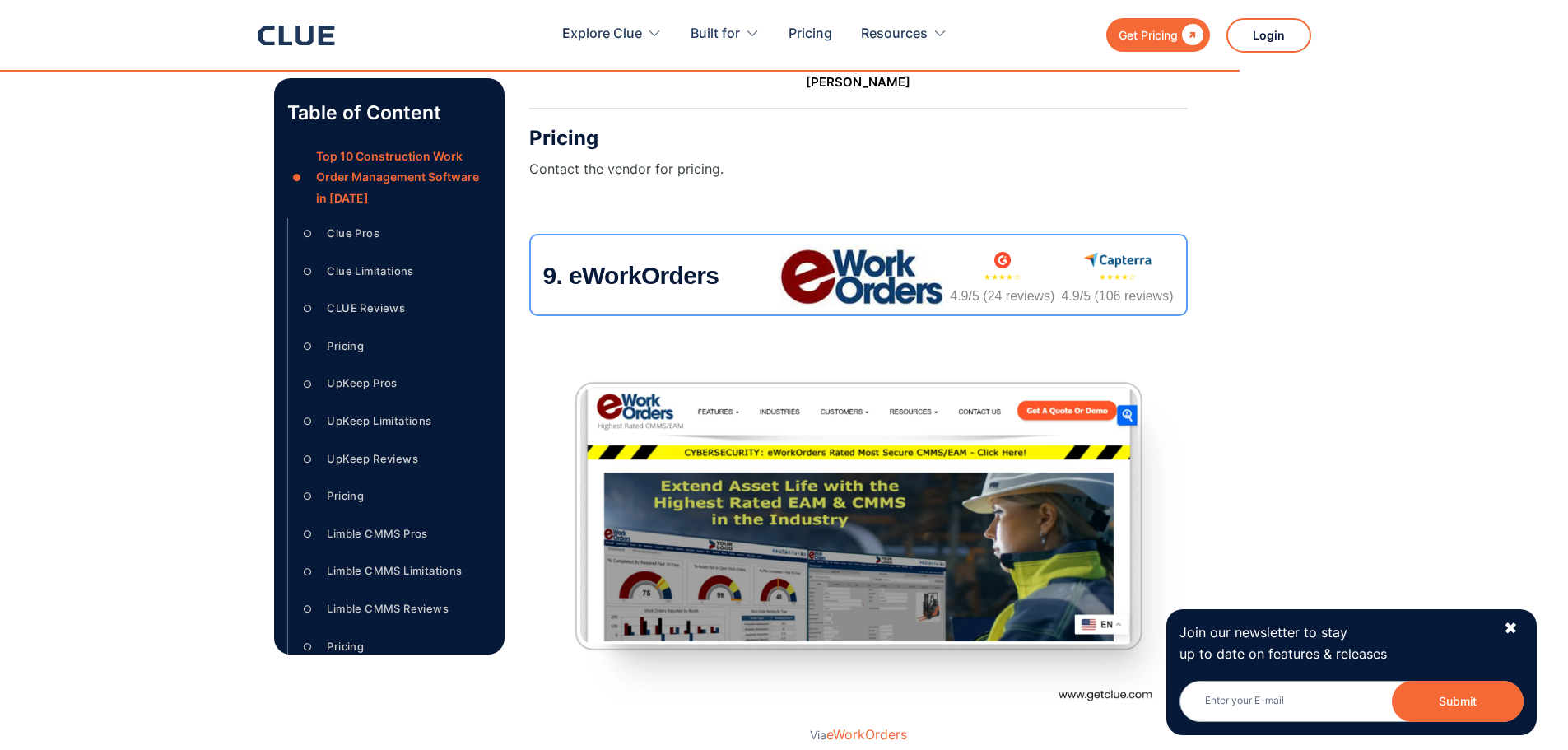
scroll to position [12514, 0]
